Goal: Task Accomplishment & Management: Use online tool/utility

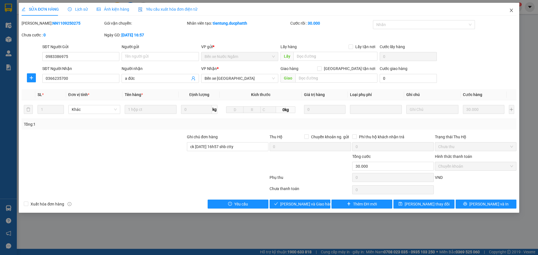
click at [512, 10] on icon "close" at bounding box center [511, 10] width 4 height 4
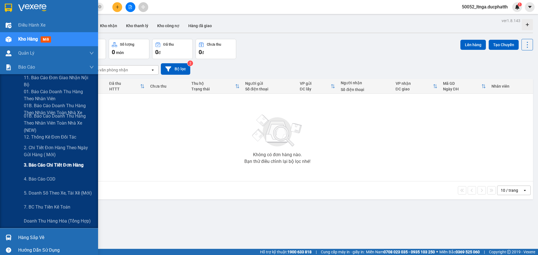
click at [38, 167] on span "3. Báo cáo chi tiết đơn hàng" at bounding box center [54, 165] width 60 height 7
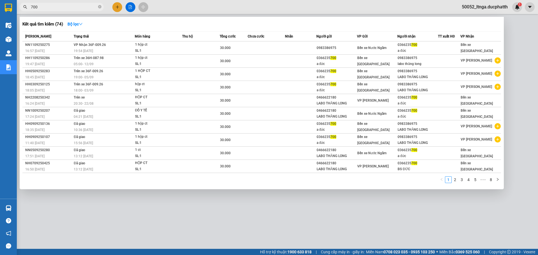
click at [62, 6] on input "700" at bounding box center [64, 7] width 66 height 6
paste input "GB0809250068"
click at [62, 6] on input "700GB0809250068" at bounding box center [64, 7] width 66 height 6
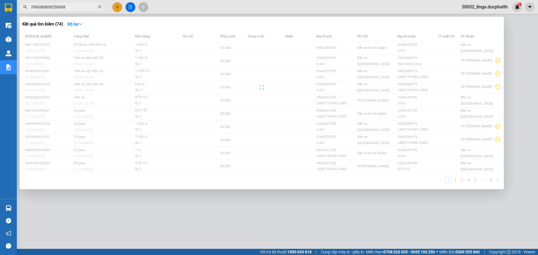
paste input "text"
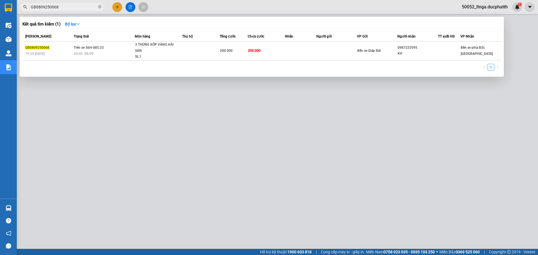
drag, startPoint x: 66, startPoint y: 4, endPoint x: 23, endPoint y: 8, distance: 43.5
click at [23, 8] on span "GB0809250068" at bounding box center [62, 7] width 84 height 8
paste input "NN0909250123"
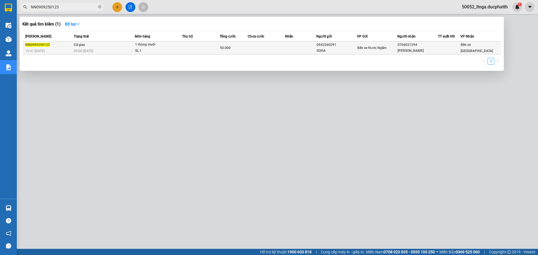
type input "NN0909250123"
click at [188, 53] on td at bounding box center [201, 47] width 38 height 13
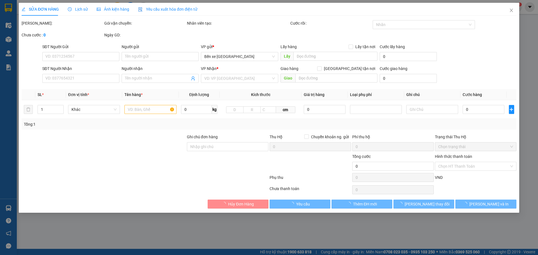
type input "0942260291"
type input "SOHA"
type input "0766031294"
type input "[PERSON_NAME]"
type input "nntt ck 8h58[DATE] le van cuong vtb 30k-8h59-10/9 le van cuong vtb 20k"
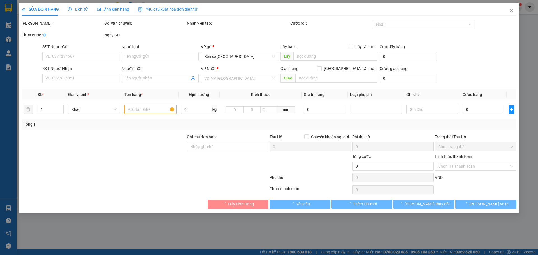
type input "50.000"
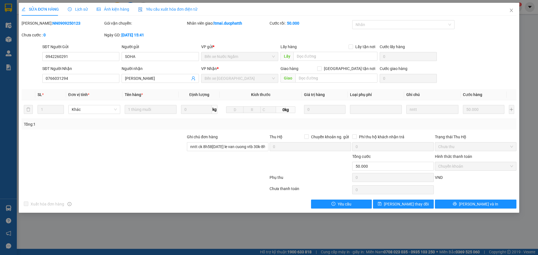
click at [78, 10] on span "Lịch sử" at bounding box center [78, 9] width 20 height 4
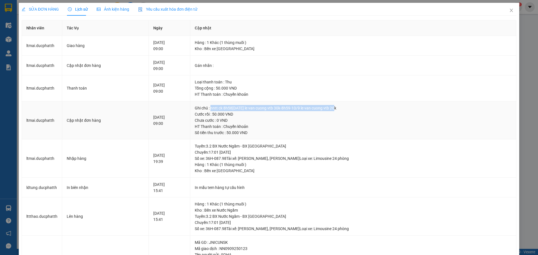
drag, startPoint x: 218, startPoint y: 108, endPoint x: 349, endPoint y: 107, distance: 130.3
click at [349, 107] on div "Ghi chú : nntt ck 8h58[DATE] le van cuong vtb 30k-8h59-10/9 le van cuong vtb 20k" at bounding box center [353, 108] width 317 height 6
copy div "nntt ck 8h58[DATE] le van cuong vtb 30k-8h59-10/9 le van cuong vtb 20k"
click at [504, 10] on span "Close" at bounding box center [511, 11] width 16 height 16
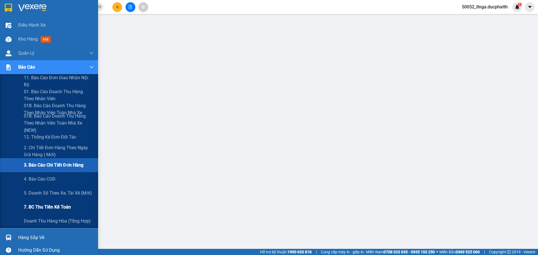
click at [45, 206] on span "7. BC thu tiền kế toán" at bounding box center [47, 207] width 47 height 7
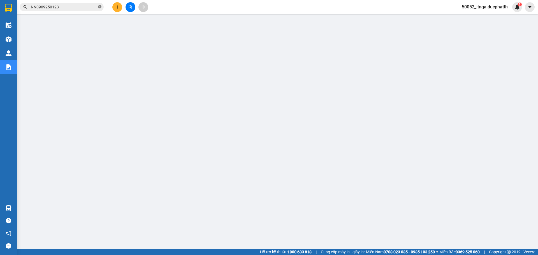
click at [99, 7] on icon "close-circle" at bounding box center [99, 6] width 3 height 3
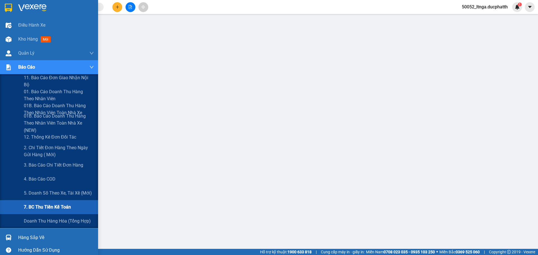
click at [41, 205] on span "7. BC thu tiền kế toán" at bounding box center [47, 207] width 47 height 7
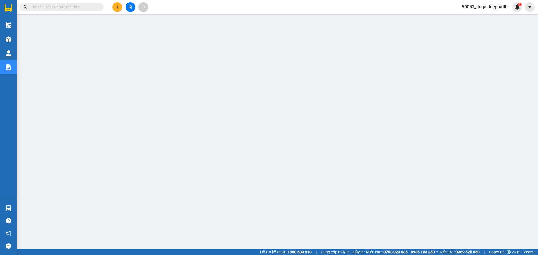
click at [67, 6] on input "text" at bounding box center [64, 7] width 66 height 6
paste input "NN0909250123"
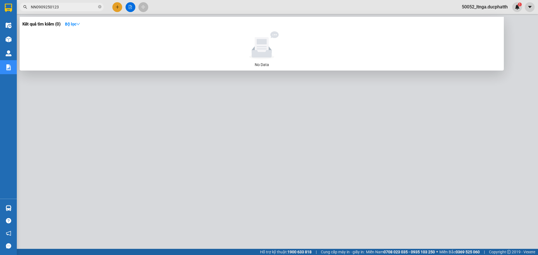
type input "NN0909250123"
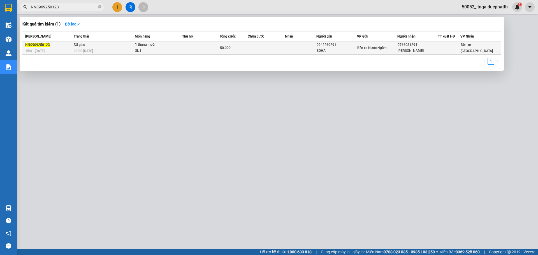
click at [164, 51] on div "SL: 1" at bounding box center [156, 51] width 42 height 6
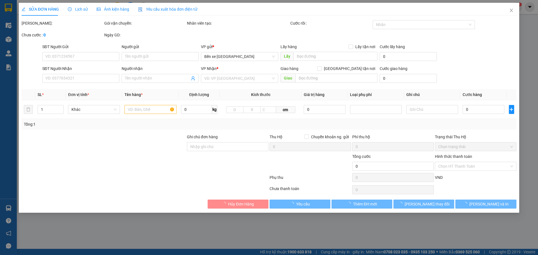
type input "0942260291"
type input "SOHA"
type input "0766031294"
type input "[PERSON_NAME]"
type input "nntt ck 8h58[DATE] le van cuong vtb 30k-8h59-10/9 le van cuong vtb 20k"
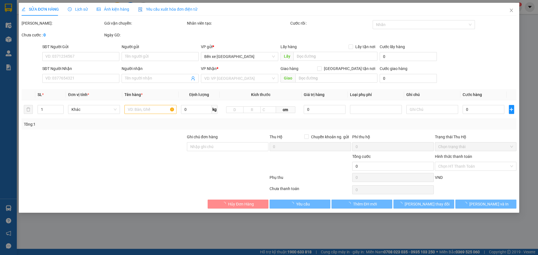
type input "50.000"
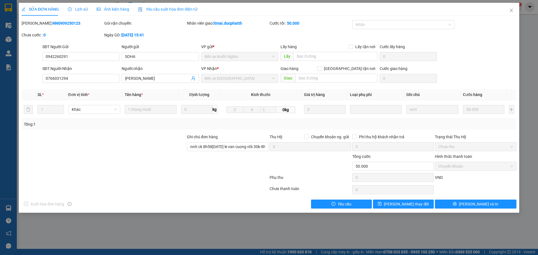
click at [79, 10] on span "Lịch sử" at bounding box center [78, 9] width 20 height 4
